Goal: Complete application form: Complete application form

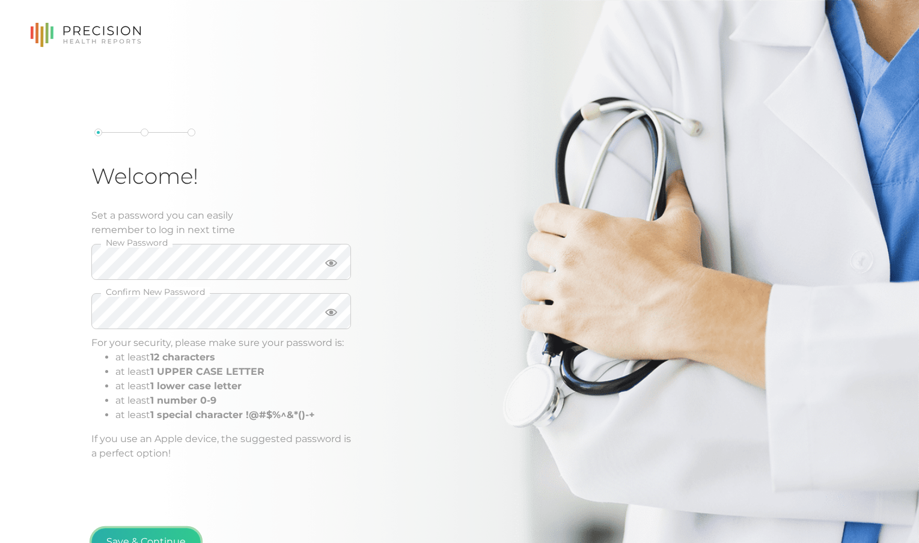
scroll to position [13, 0]
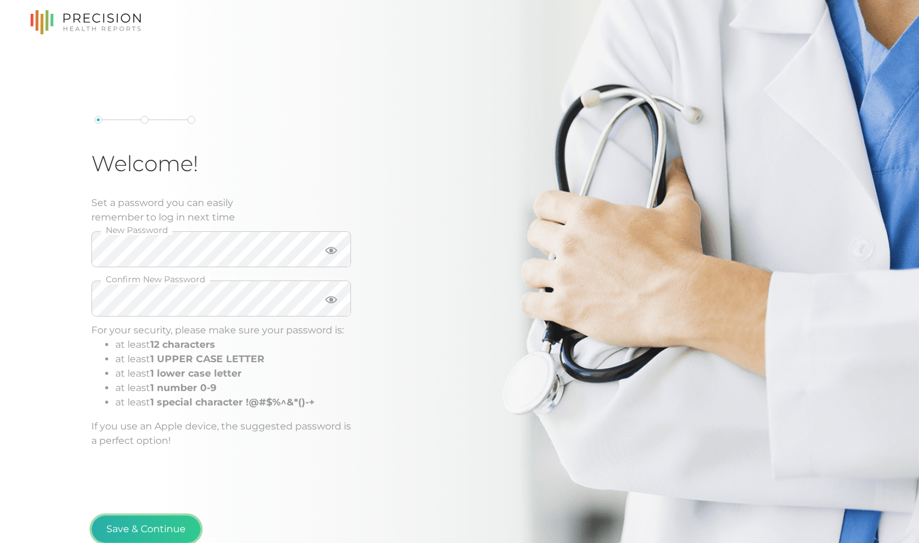
click at [147, 529] on button "Save & Continue" at bounding box center [145, 529] width 109 height 28
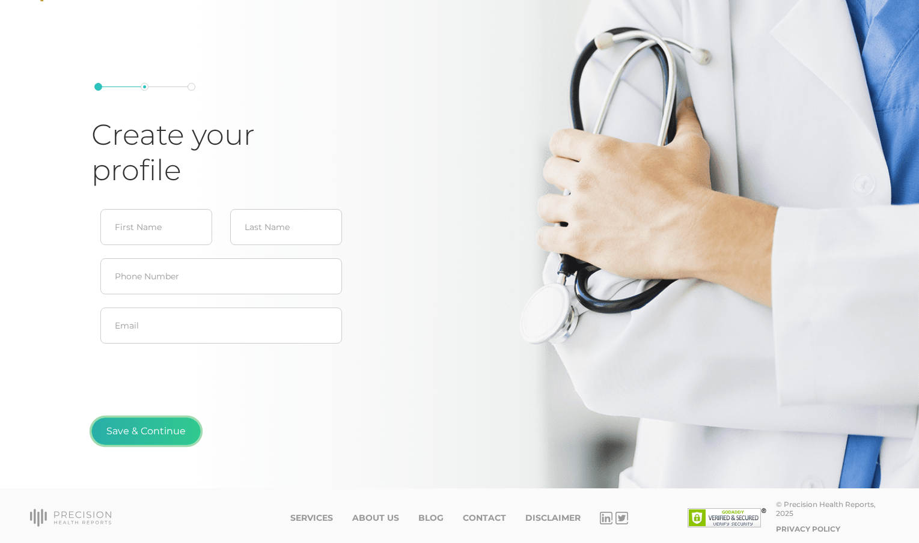
type input "[PERSON_NAME]"
type input "Brown"
type input "[PERSON_NAME][EMAIL_ADDRESS][DOMAIN_NAME]"
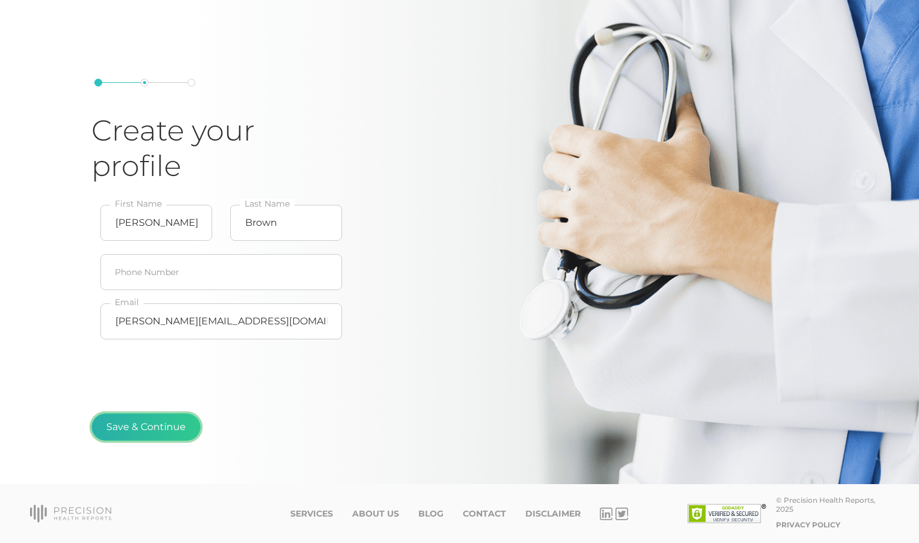
click at [143, 429] on button "Save & Continue" at bounding box center [145, 427] width 109 height 28
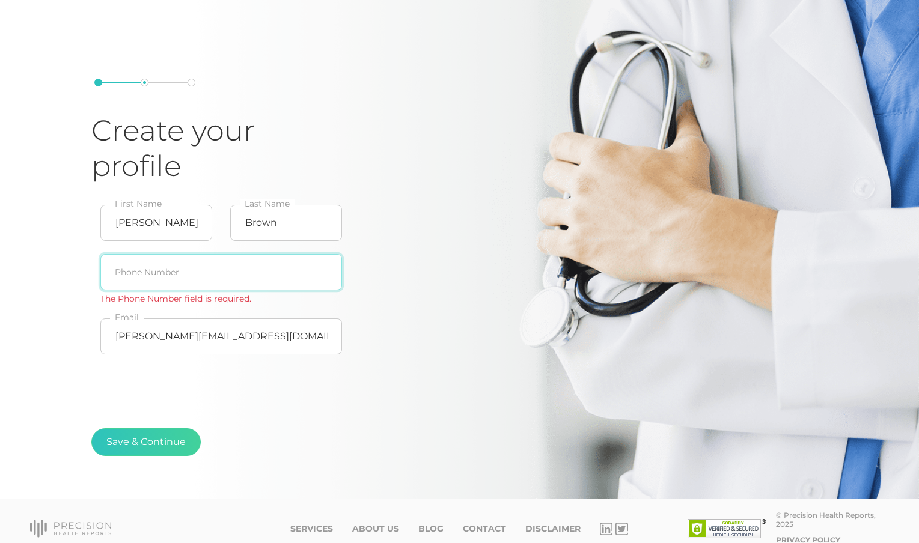
click at [142, 264] on input "text" at bounding box center [221, 272] width 242 height 36
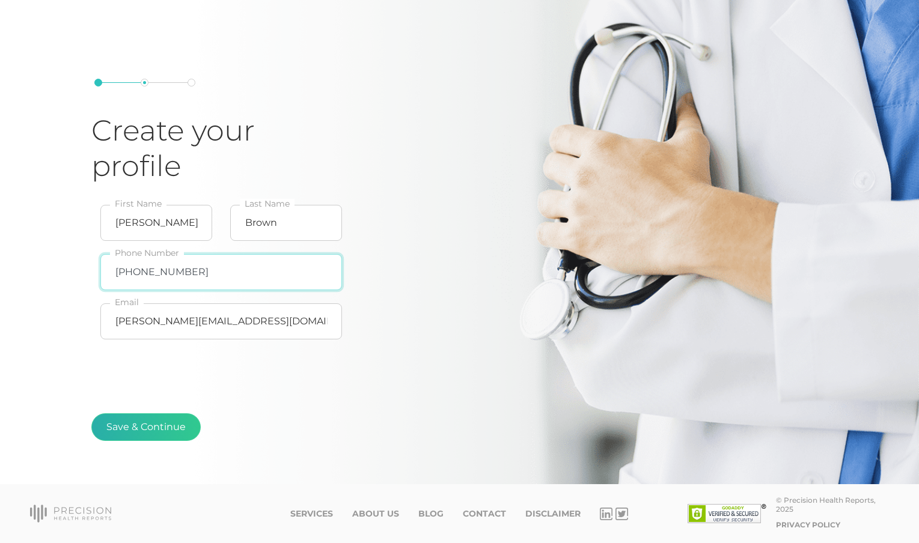
type input "[PHONE_NUMBER]"
click at [145, 431] on button "Save & Continue" at bounding box center [145, 427] width 109 height 28
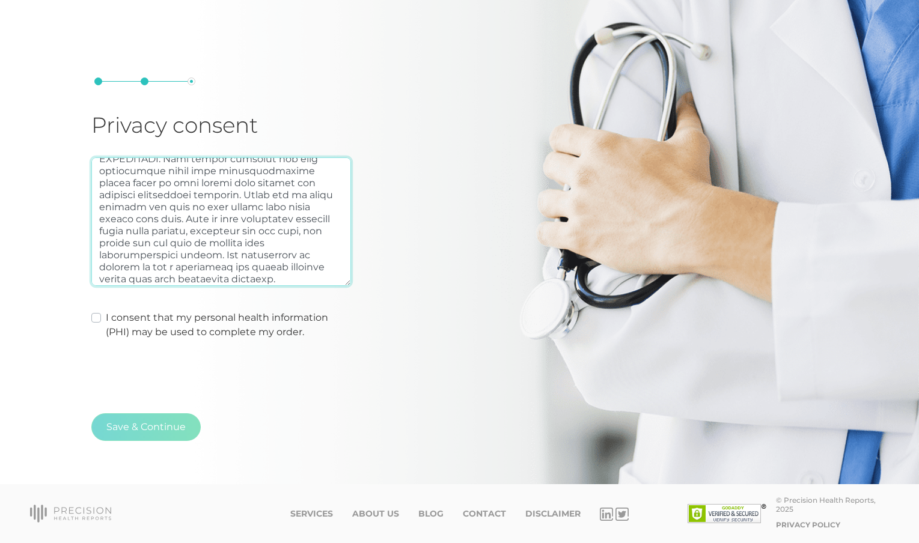
scroll to position [240, 0]
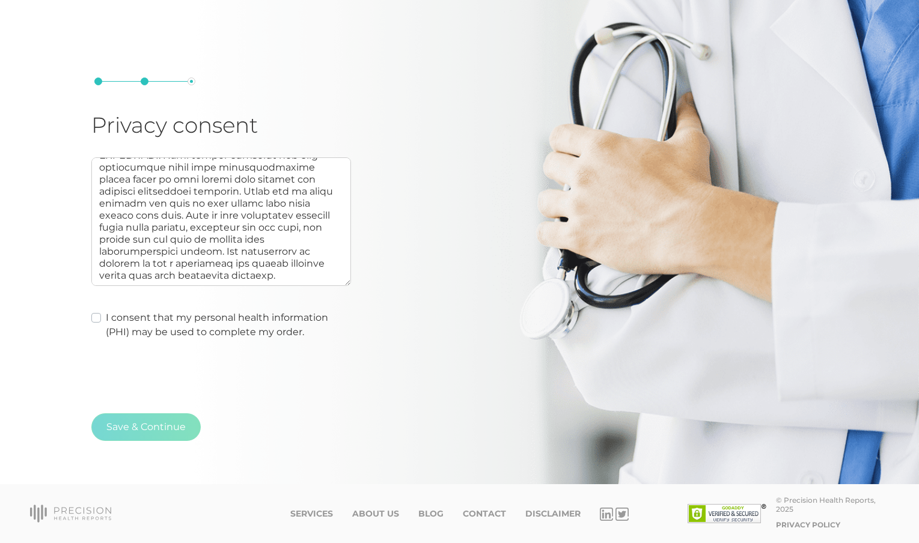
drag, startPoint x: 97, startPoint y: 317, endPoint x: 100, endPoint y: 337, distance: 20.7
click at [106, 317] on label "I consent that my personal health information (PHI) may be used to complete my …" at bounding box center [228, 325] width 245 height 29
click at [97, 317] on input "I consent that my personal health information (PHI) may be used to complete my …" at bounding box center [96, 317] width 10 height 12
checkbox input "true"
type textarea "AUTHORIZATION: I hereby consent to and authorize Precision Health Reports, the …"
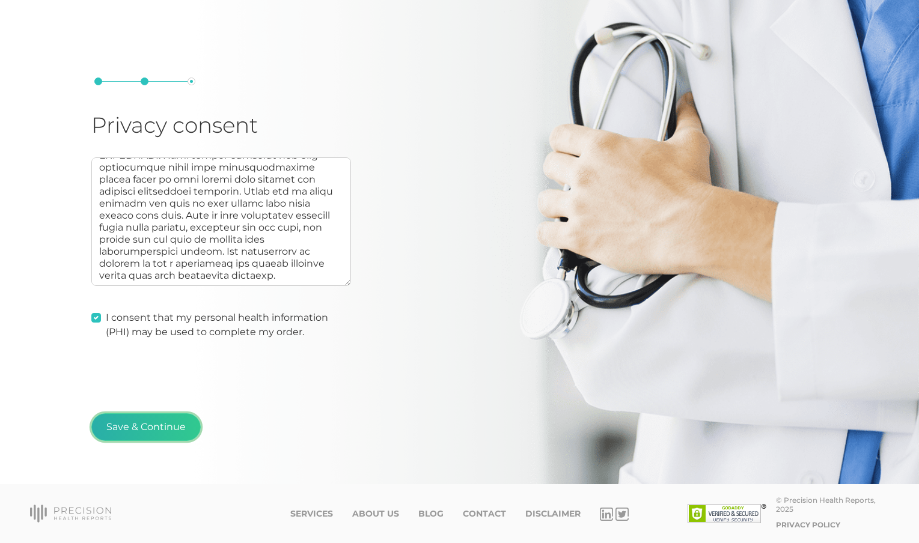
click at [139, 427] on button "Save & Continue" at bounding box center [145, 427] width 109 height 28
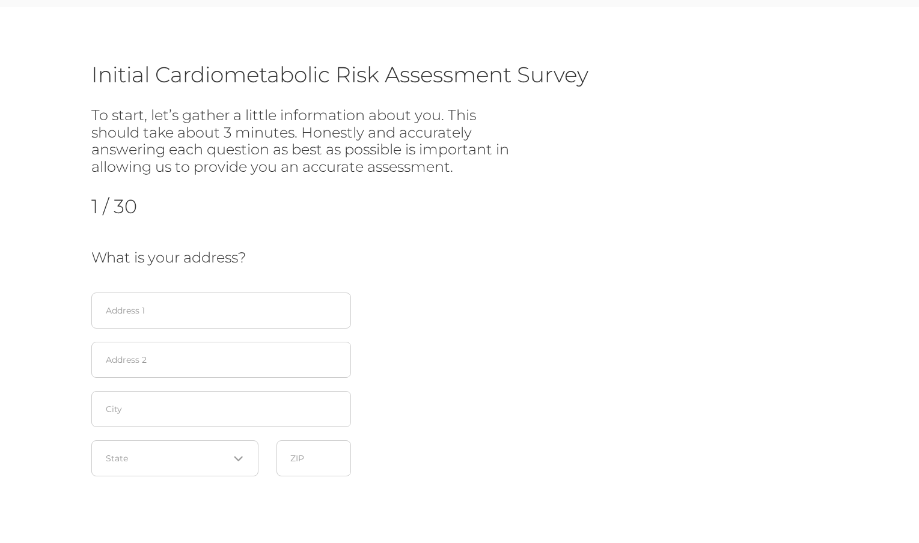
scroll to position [54, 0]
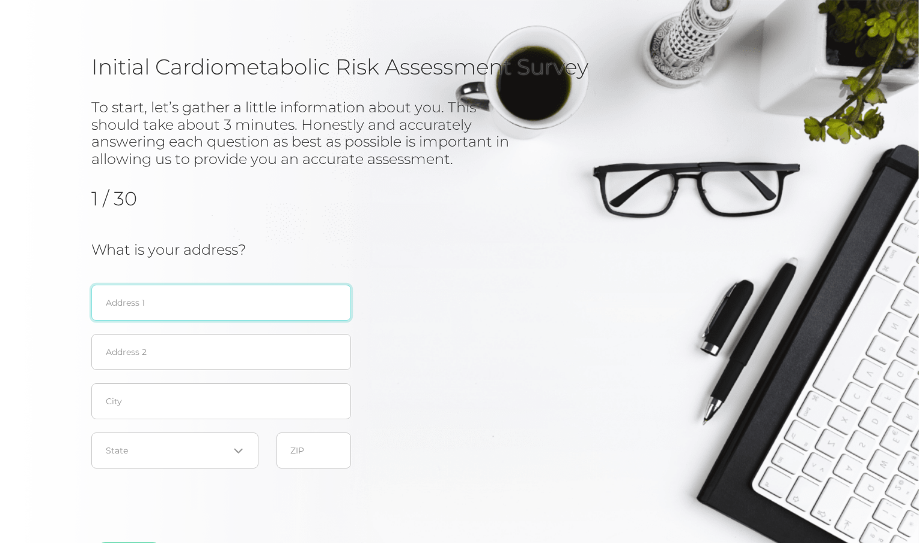
click at [129, 299] on input "text" at bounding box center [221, 303] width 260 height 36
type input "[STREET_ADDRESS][PERSON_NAME]"
type input "Apt B"
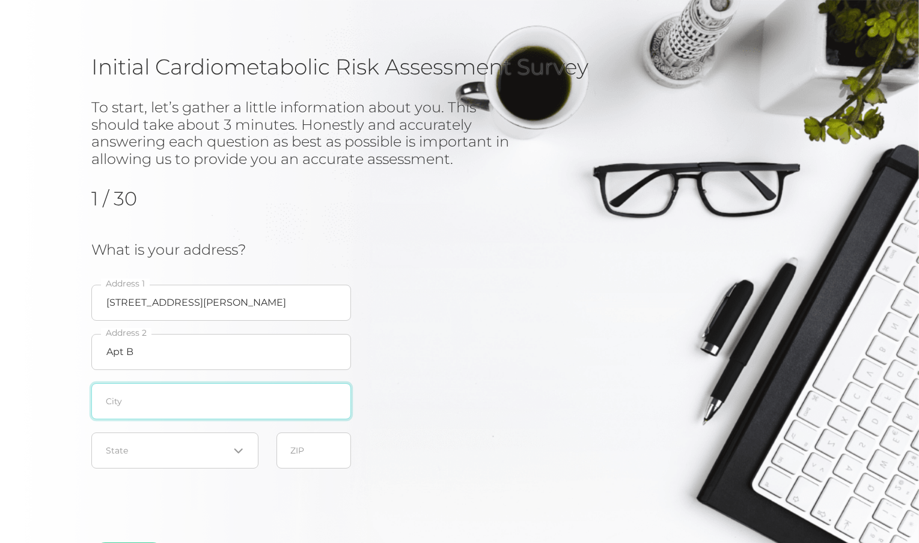
type input "[GEOGRAPHIC_DATA]"
type input "33629"
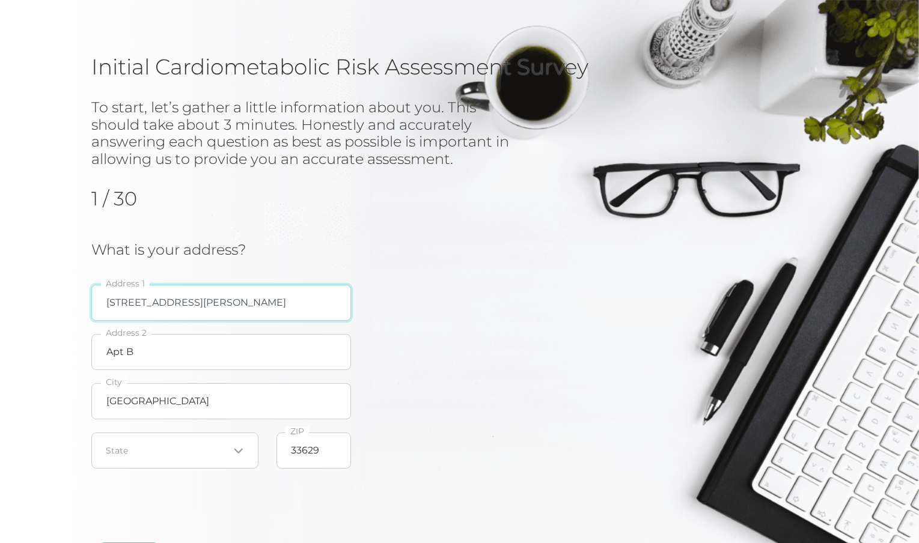
drag, startPoint x: 314, startPoint y: 302, endPoint x: 210, endPoint y: 304, distance: 104.0
click at [210, 304] on input "[STREET_ADDRESS][PERSON_NAME]" at bounding box center [221, 303] width 260 height 36
type input "[STREET_ADDRESS][PERSON_NAME]"
click at [47, 306] on div "Initial Cardiometabolic Risk Assessment Survey To start, let’s gather a little …" at bounding box center [459, 306] width 919 height 615
click at [132, 449] on input "Search for option" at bounding box center [167, 451] width 123 height 12
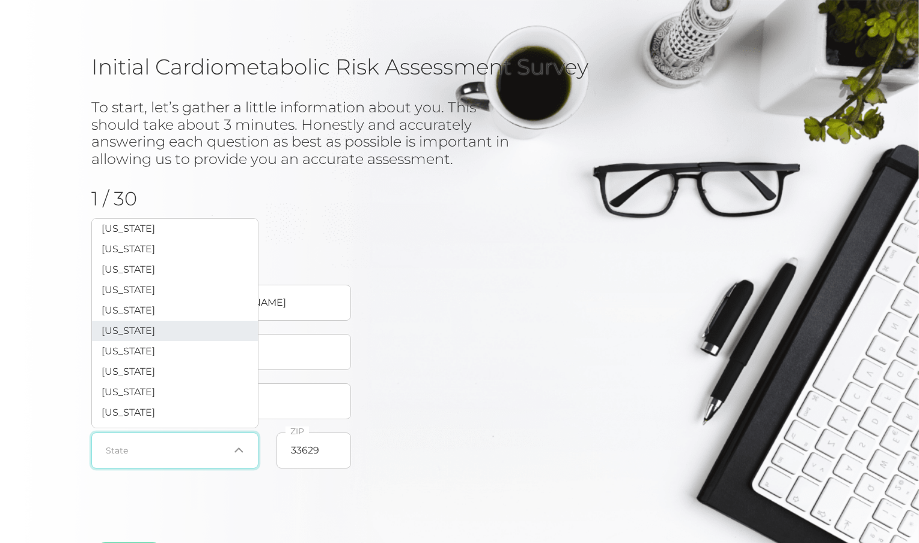
scroll to position [88, 0]
click at [136, 380] on li "[US_STATE]" at bounding box center [175, 370] width 166 height 20
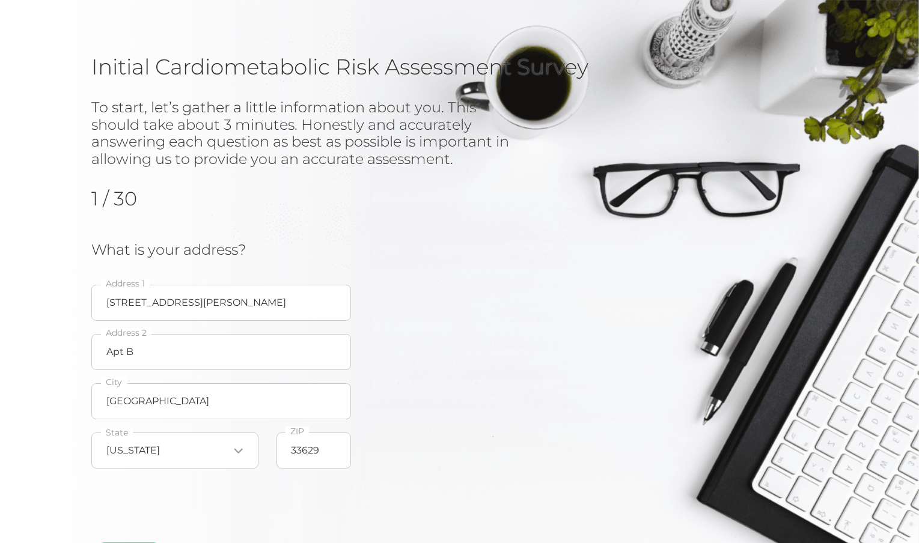
scroll to position [183, 0]
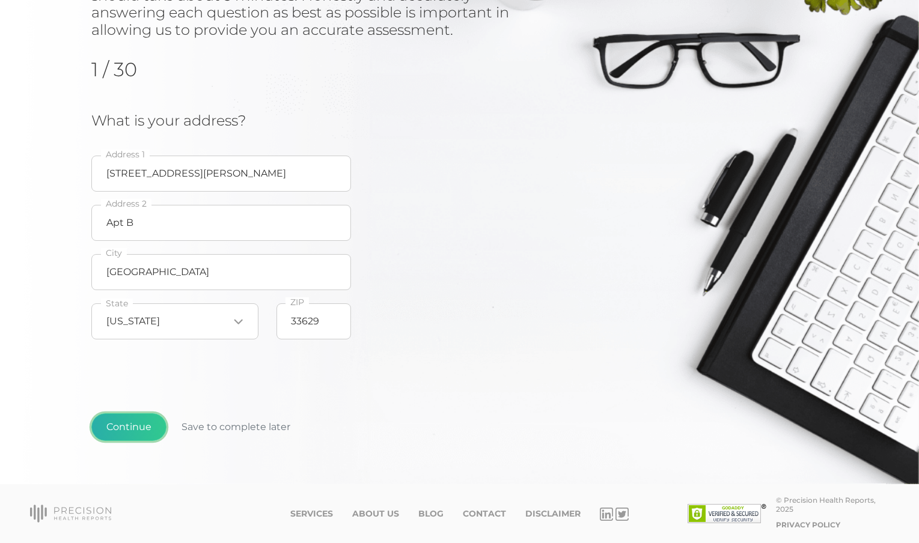
click at [132, 430] on button "Continue" at bounding box center [128, 427] width 75 height 28
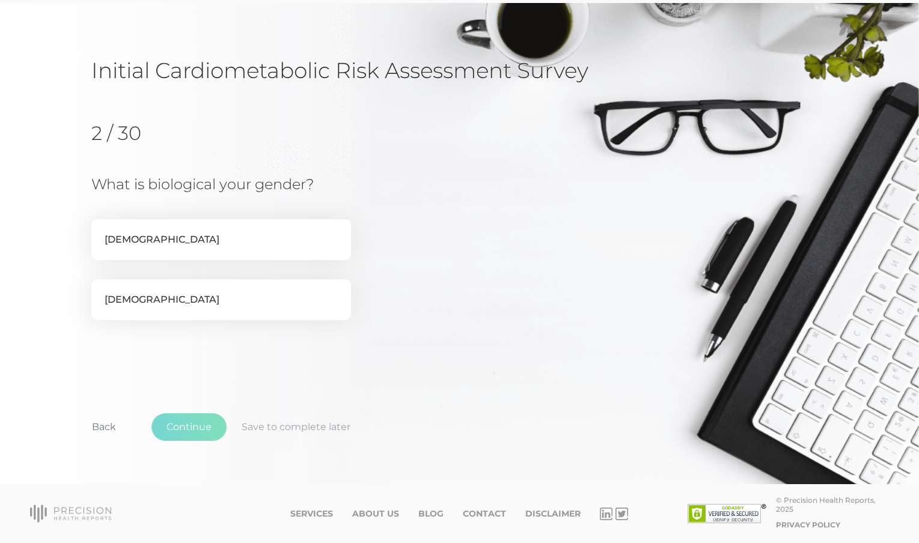
scroll to position [65, 0]
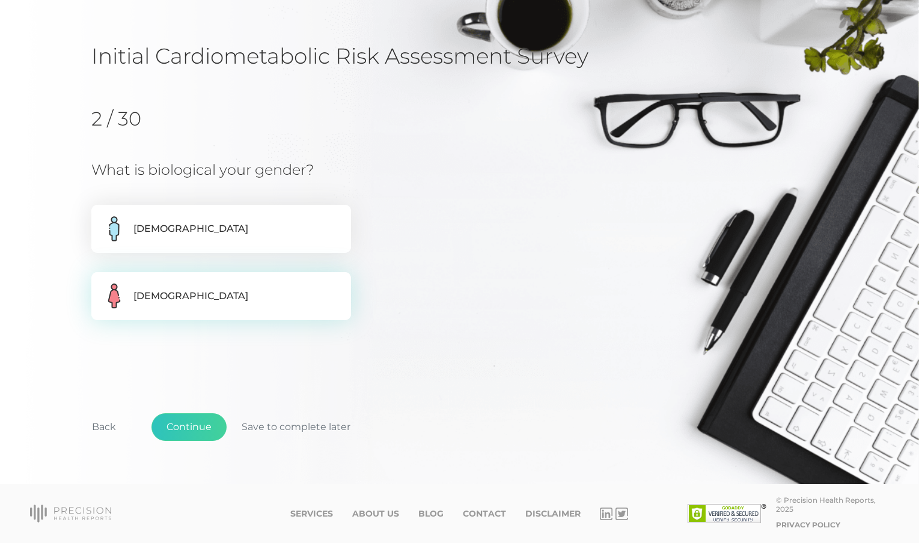
click at [156, 284] on label "[DEMOGRAPHIC_DATA]" at bounding box center [221, 296] width 260 height 48
click at [101, 284] on input "[DEMOGRAPHIC_DATA]" at bounding box center [96, 278] width 10 height 12
radio input "true"
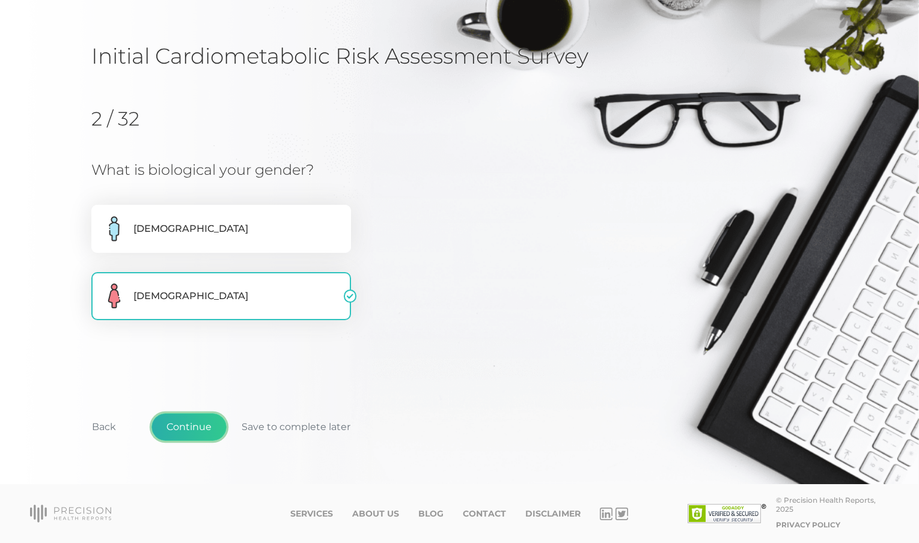
click at [183, 425] on button "Continue" at bounding box center [188, 427] width 75 height 28
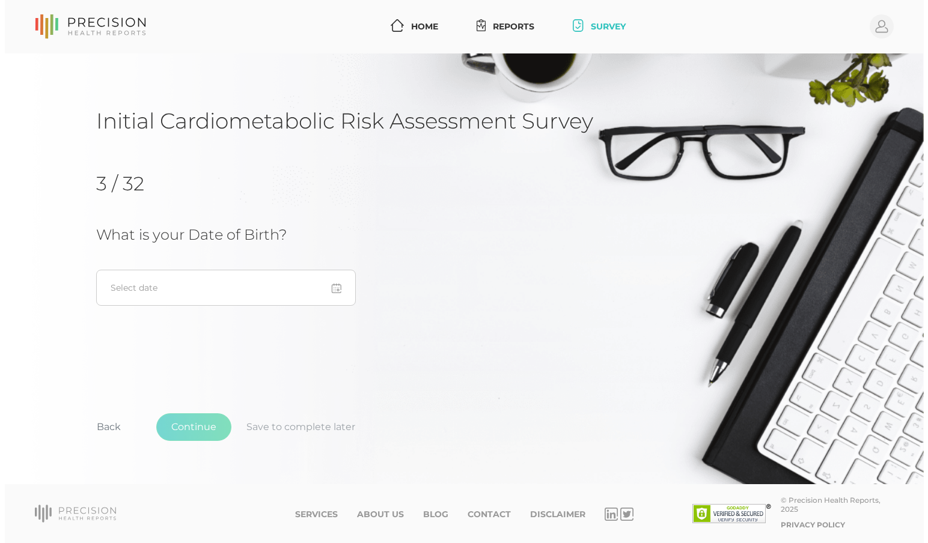
scroll to position [0, 0]
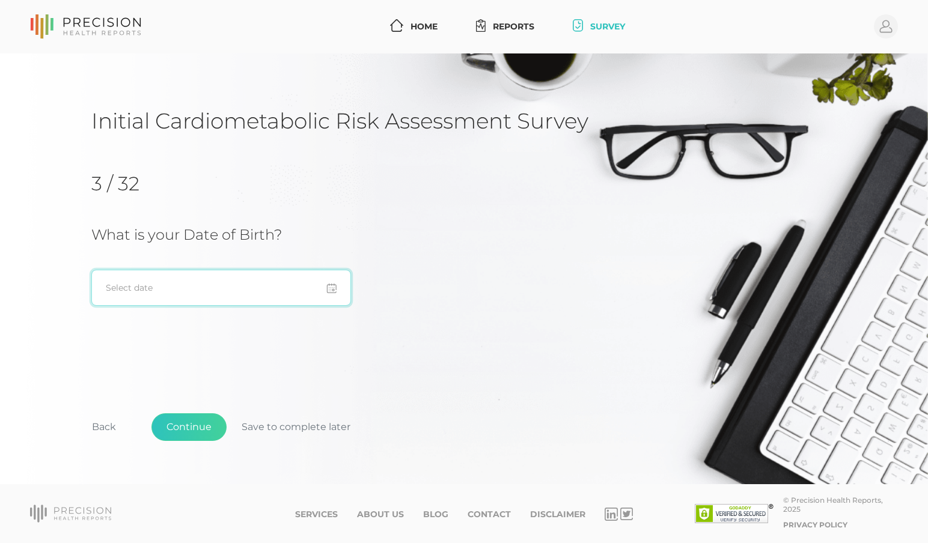
click at [176, 287] on input at bounding box center [221, 288] width 260 height 36
type input "[DATE]"
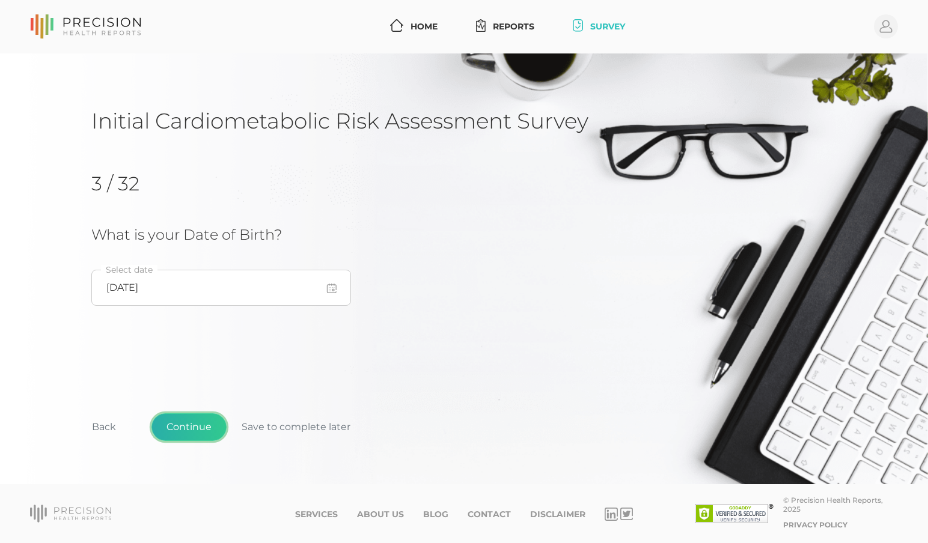
click at [185, 425] on button "Continue" at bounding box center [188, 427] width 75 height 28
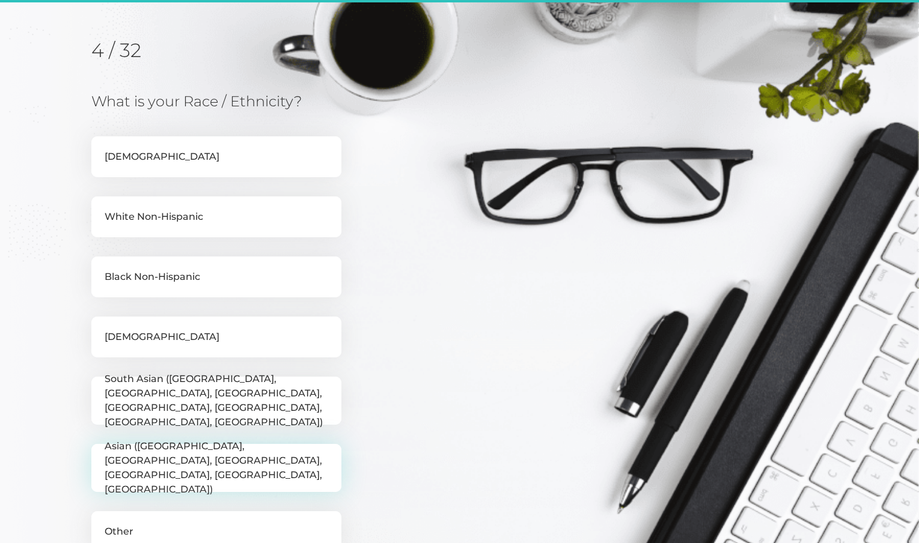
scroll to position [153, 0]
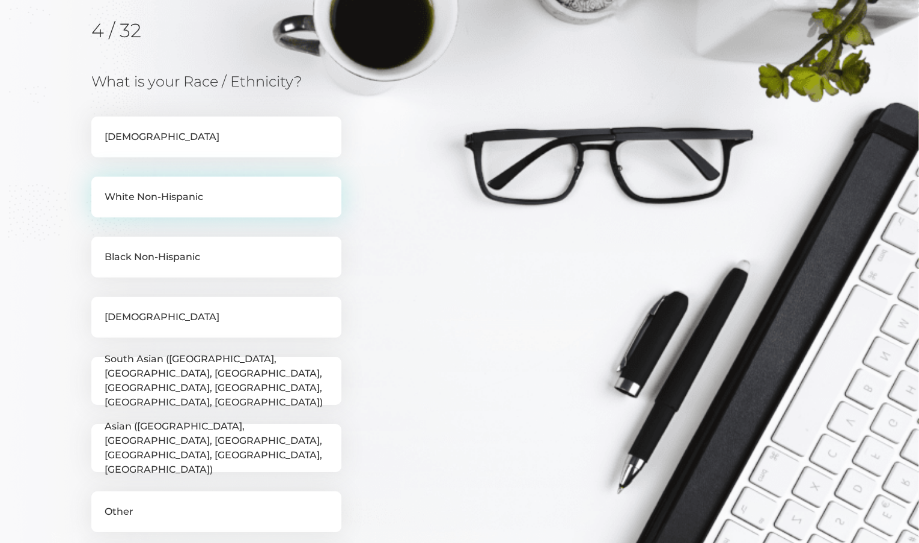
click at [174, 193] on label "White Non-Hispanic" at bounding box center [216, 197] width 250 height 41
click at [101, 189] on input "White Non-Hispanic" at bounding box center [96, 183] width 10 height 12
checkbox input "true"
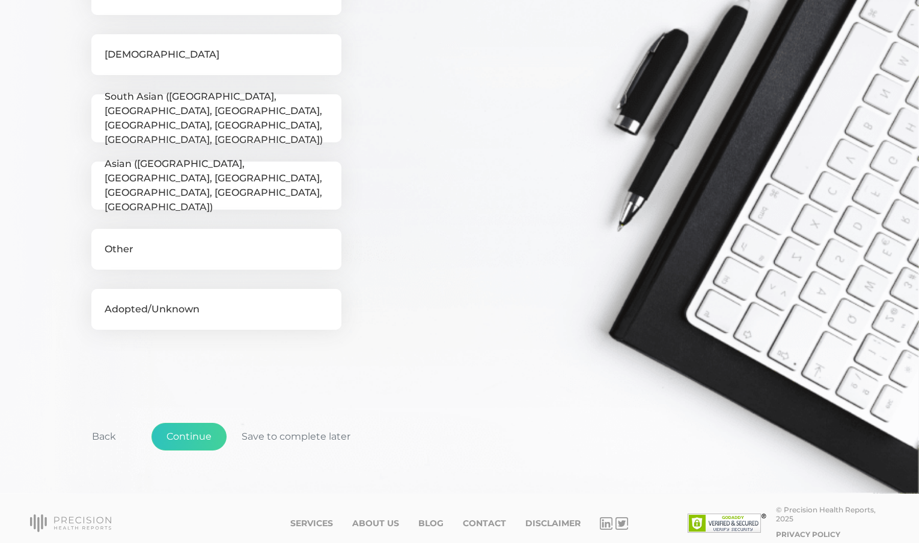
scroll to position [425, 0]
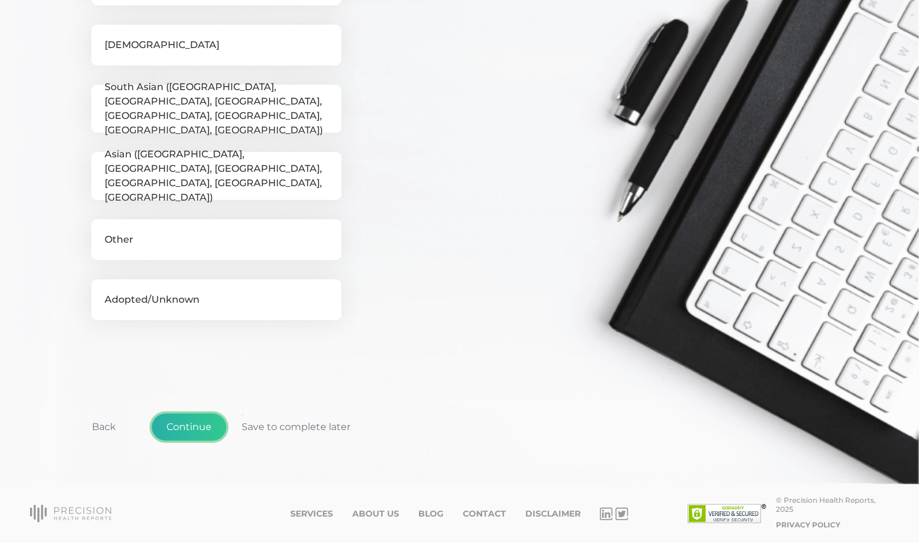
click at [196, 427] on button "Continue" at bounding box center [188, 427] width 75 height 28
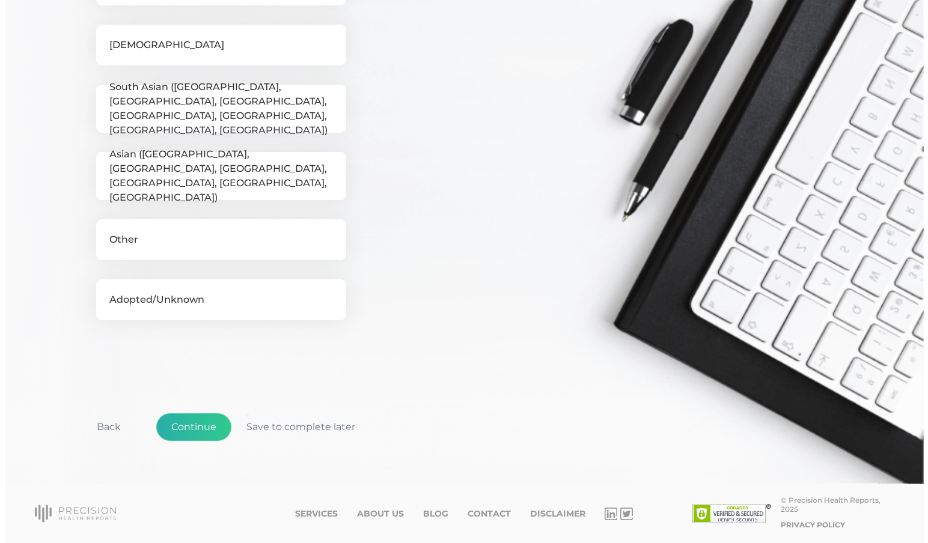
scroll to position [0, 0]
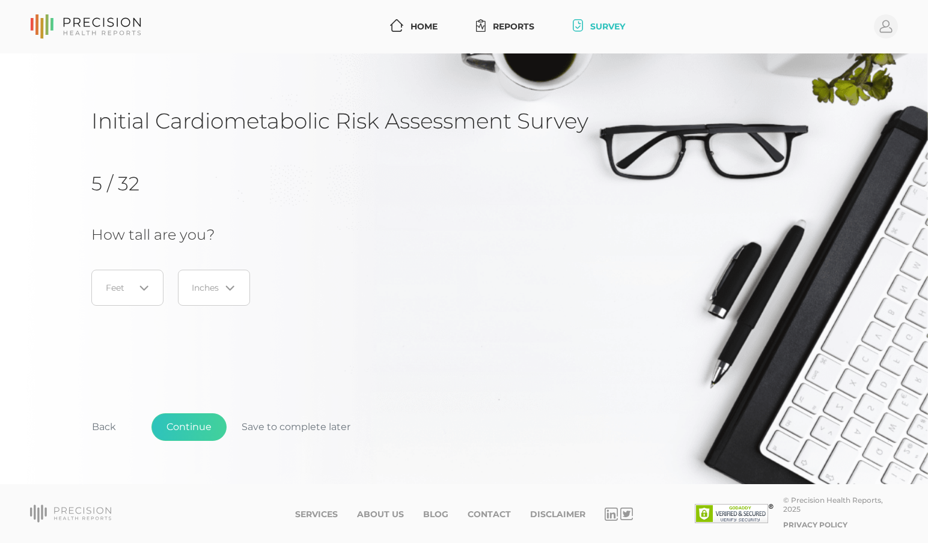
click at [142, 285] on icon "Search for option" at bounding box center [144, 289] width 10 height 10
drag, startPoint x: 121, startPoint y: 360, endPoint x: 145, endPoint y: 344, distance: 29.8
click at [121, 360] on li "5" at bounding box center [127, 366] width 95 height 20
click at [229, 290] on icon "Search for option" at bounding box center [230, 289] width 10 height 10
click at [190, 407] on li "4" at bounding box center [213, 407] width 95 height 20
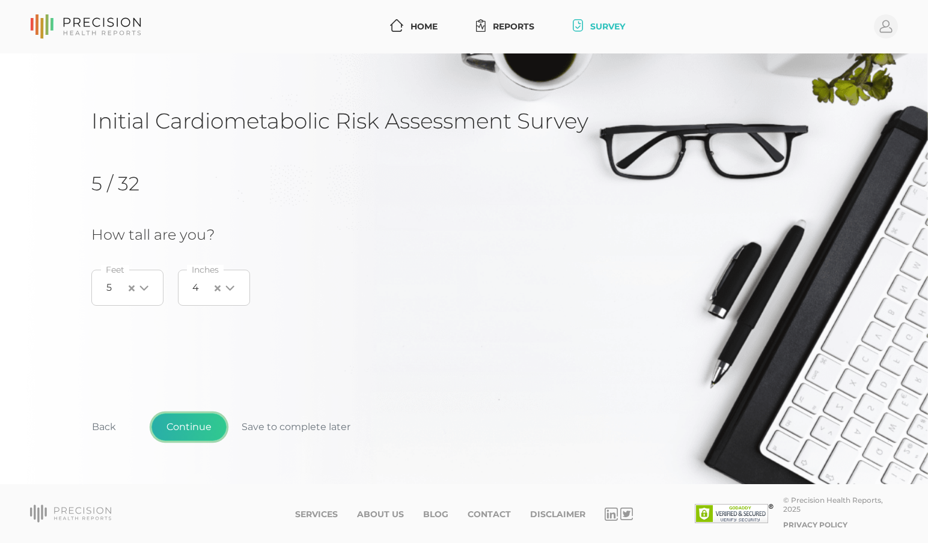
click at [189, 430] on button "Continue" at bounding box center [188, 427] width 75 height 28
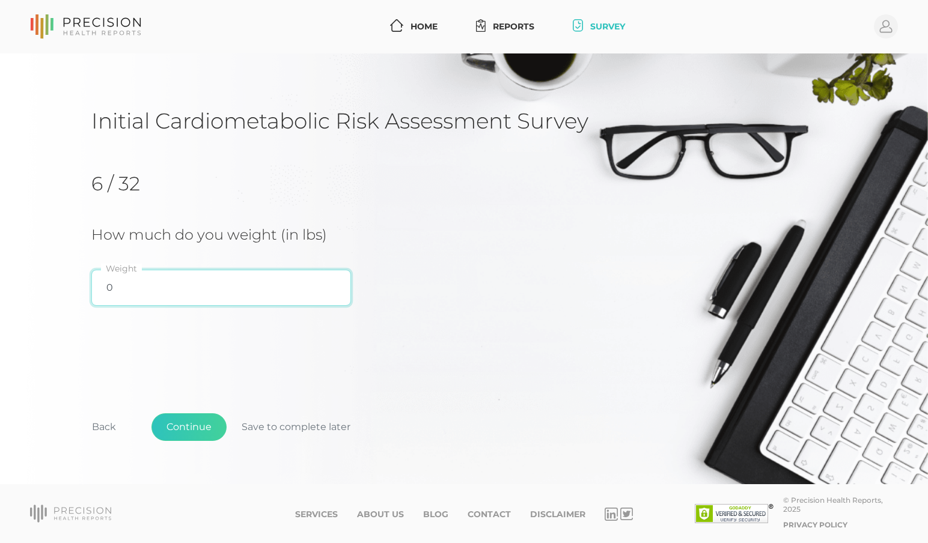
click at [129, 288] on input "0" at bounding box center [221, 288] width 260 height 36
type input "145"
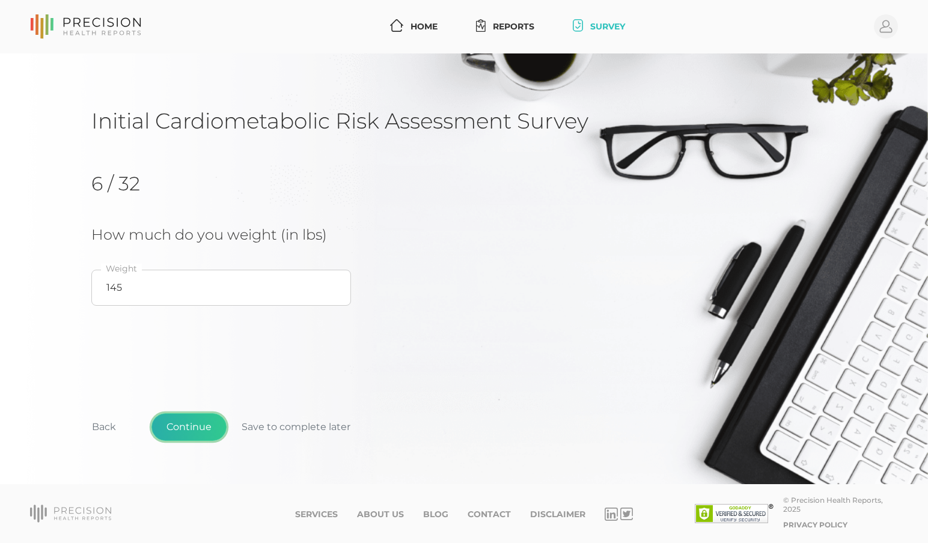
click at [190, 424] on button "Continue" at bounding box center [188, 427] width 75 height 28
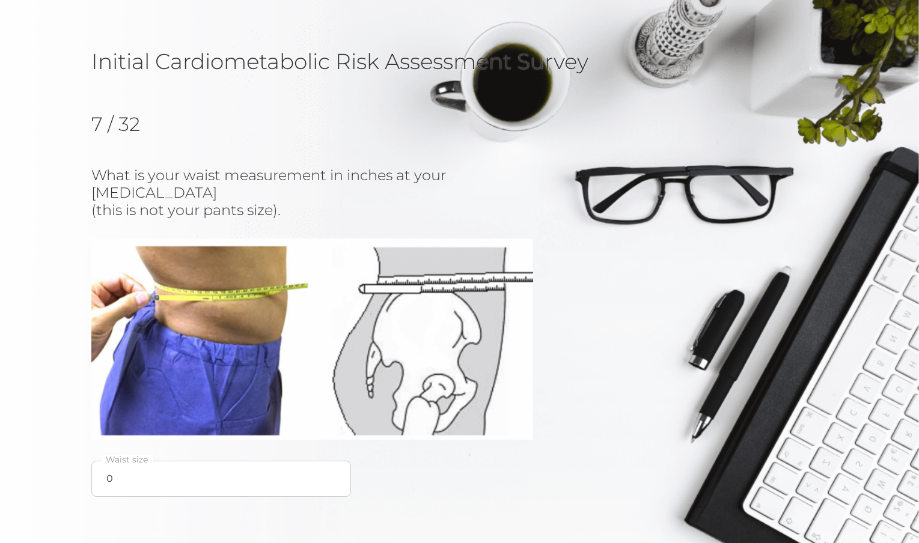
scroll to position [199, 0]
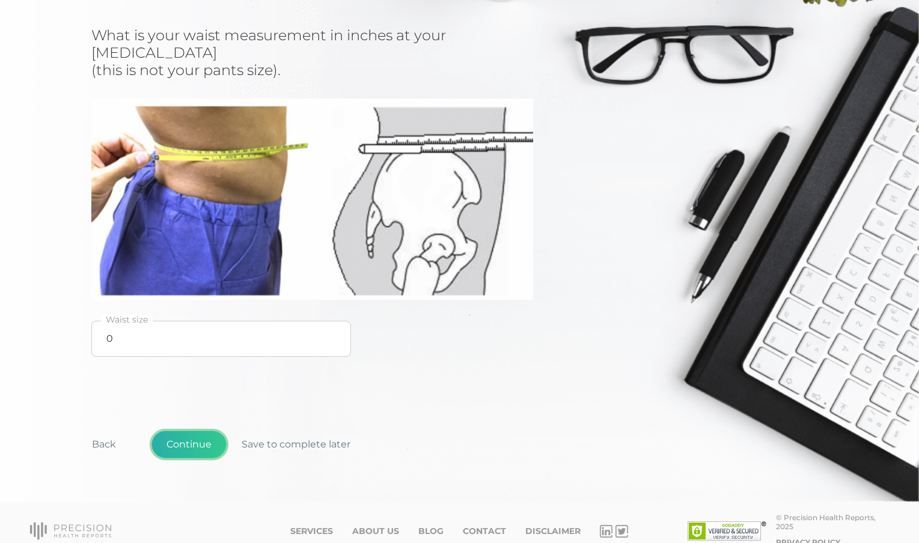
click at [202, 431] on button "Continue" at bounding box center [188, 445] width 75 height 28
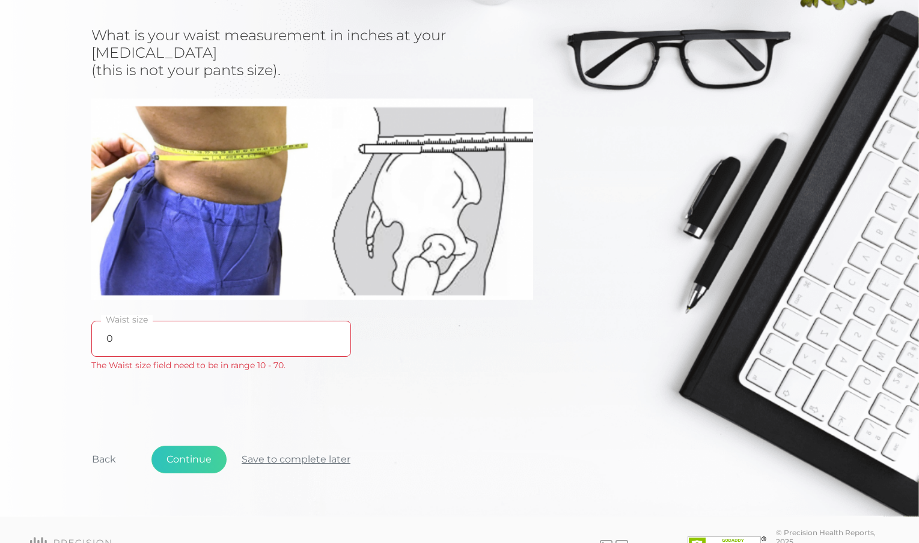
click at [261, 446] on button "Save to complete later" at bounding box center [296, 460] width 139 height 28
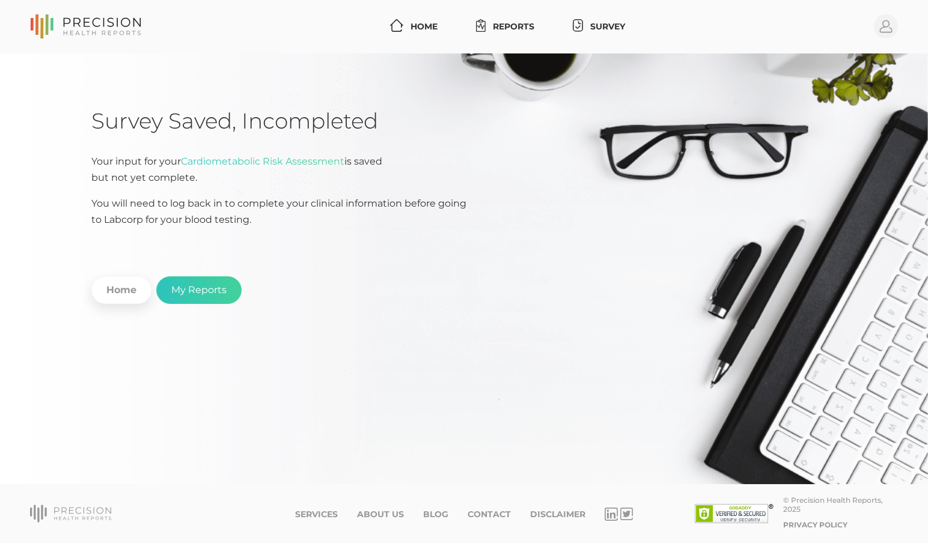
click at [196, 163] on span "Cardiometabolic Risk Assessment" at bounding box center [262, 161] width 163 height 11
click at [122, 287] on link "Home" at bounding box center [121, 290] width 60 height 28
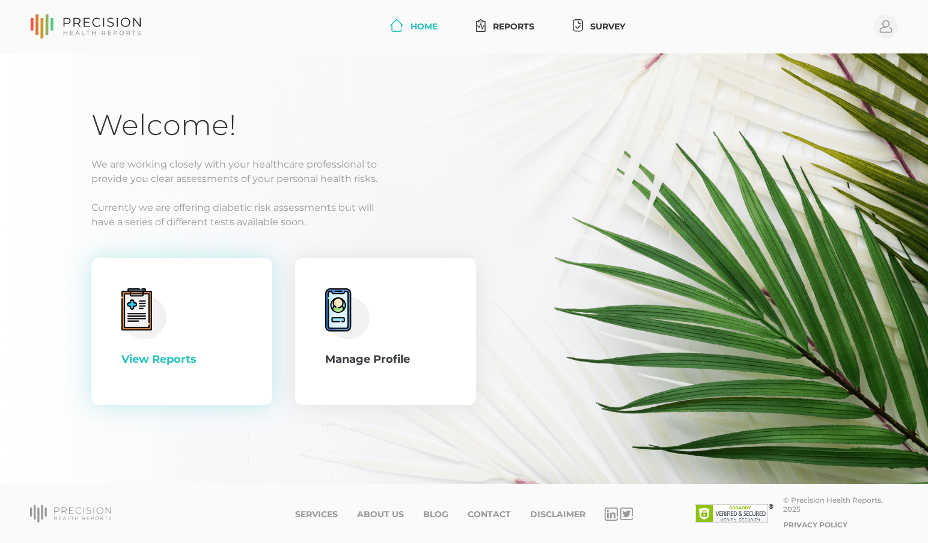
click at [195, 342] on div "View Reports" at bounding box center [181, 331] width 121 height 87
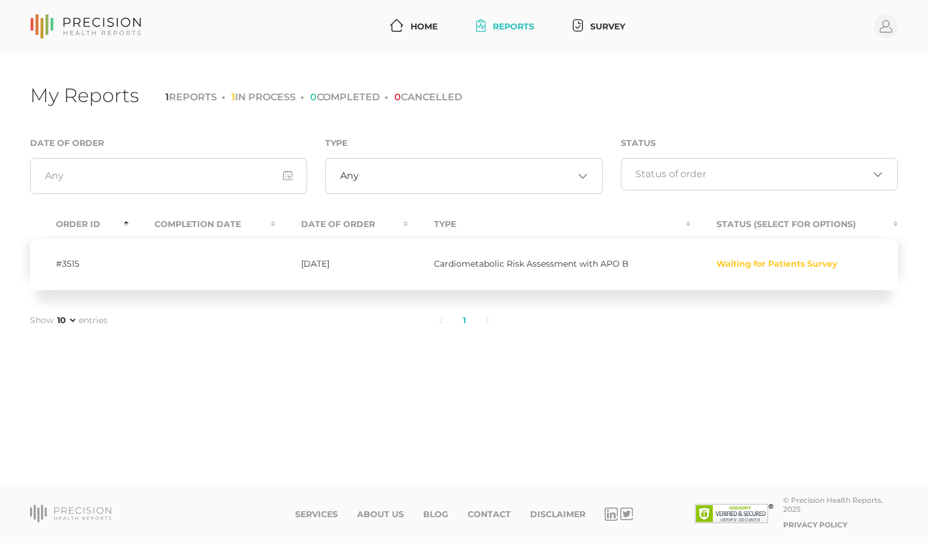
click at [733, 261] on span "Waiting for Patients Survey" at bounding box center [776, 263] width 121 height 11
click at [201, 263] on td at bounding box center [202, 264] width 147 height 52
click at [266, 97] on li "1 IN PROCESS" at bounding box center [259, 96] width 74 height 11
click at [619, 22] on link "Survey" at bounding box center [599, 27] width 62 height 22
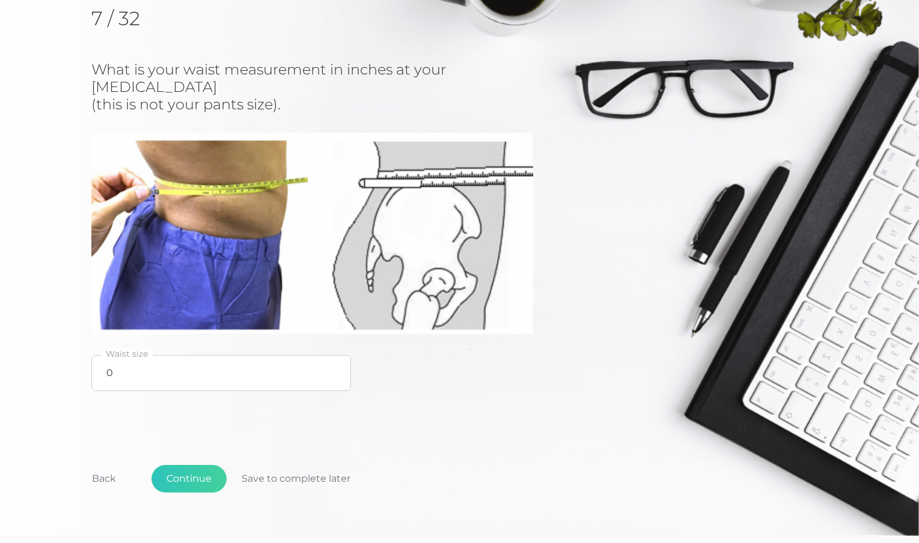
scroll to position [173, 0]
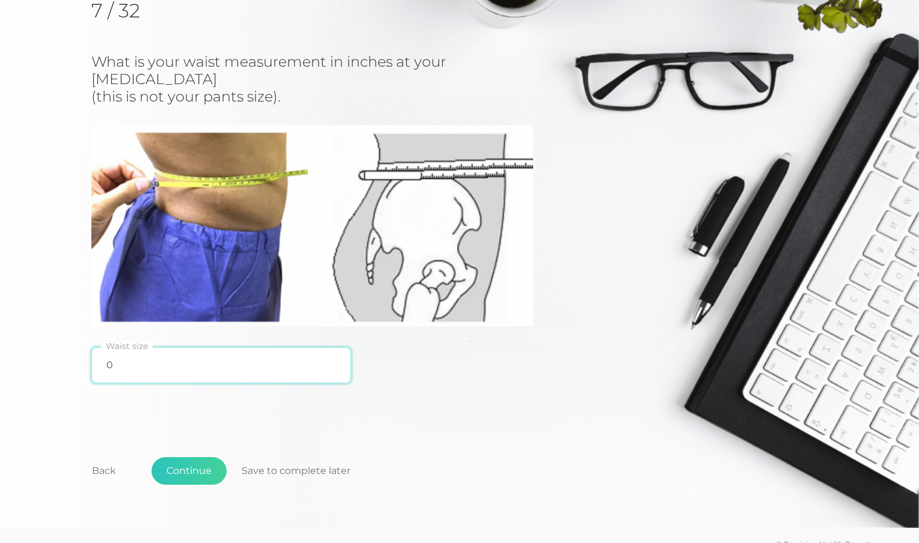
click at [144, 348] on input "0" at bounding box center [221, 365] width 260 height 36
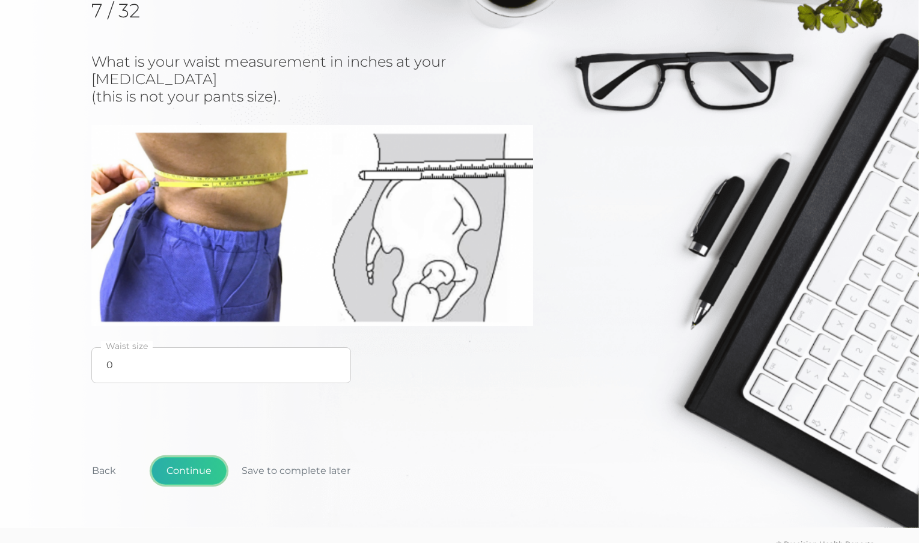
click at [195, 457] on button "Continue" at bounding box center [188, 471] width 75 height 28
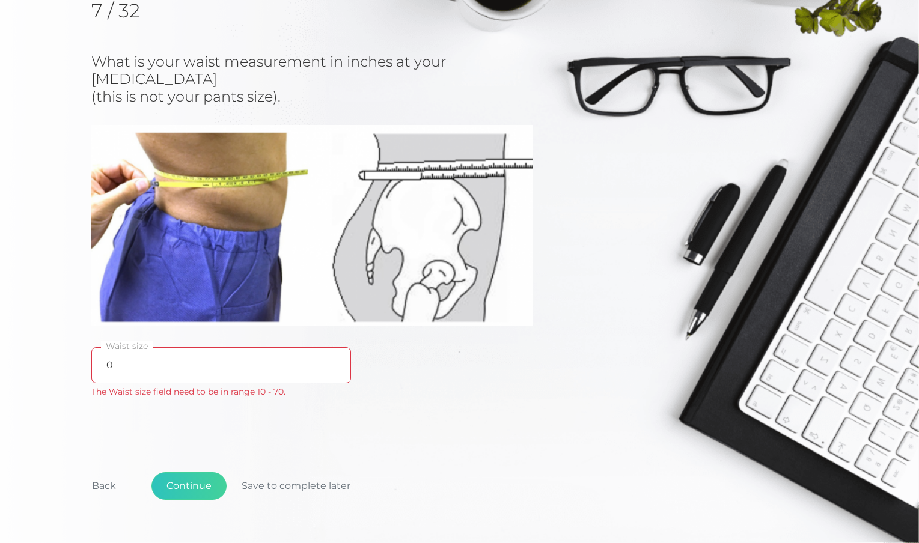
click at [277, 472] on button "Save to complete later" at bounding box center [296, 486] width 139 height 28
